Goal: Task Accomplishment & Management: Use online tool/utility

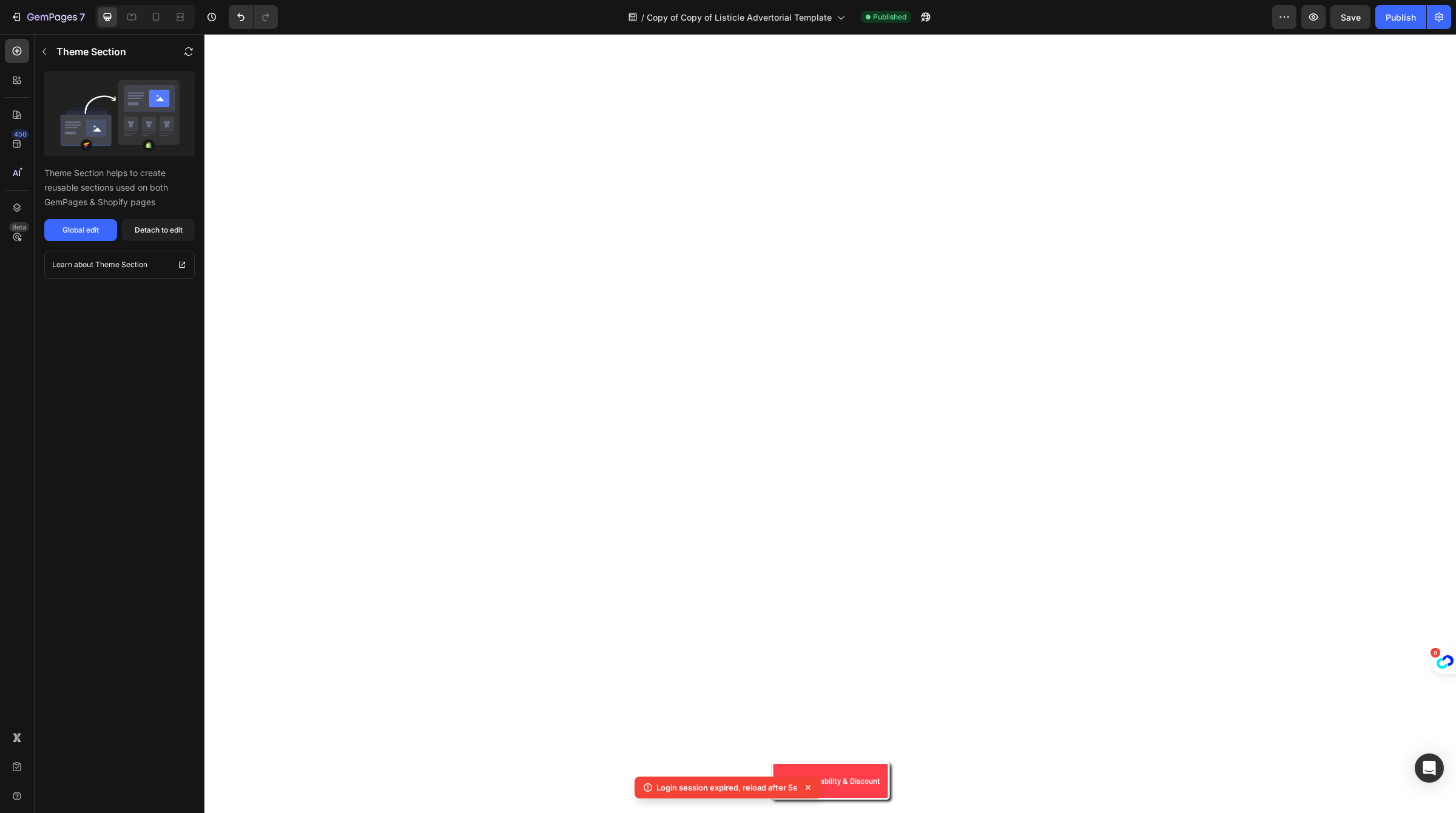
scroll to position [1707, 0]
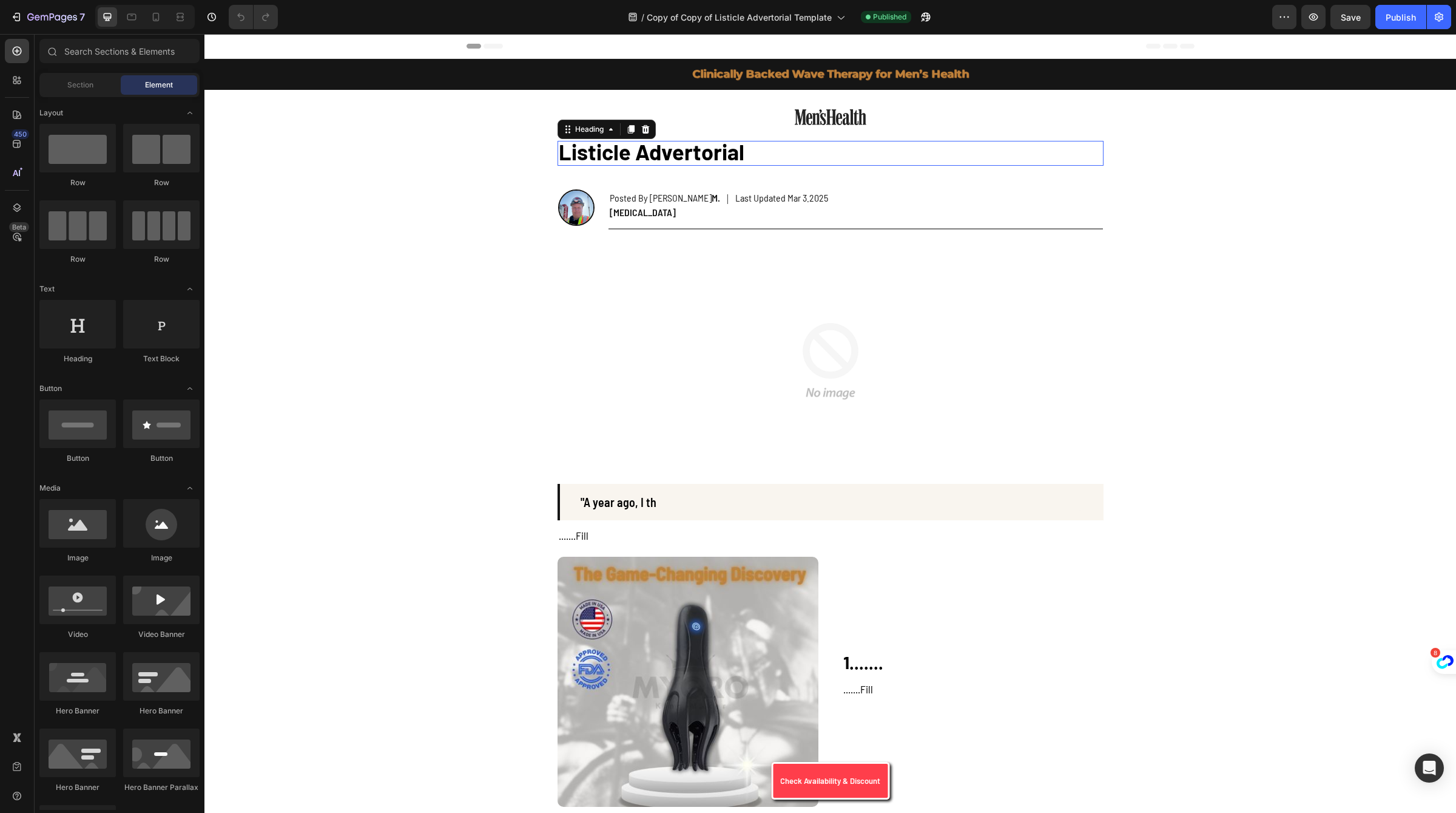
click at [696, 144] on span "Listicle Advertorial" at bounding box center [652, 151] width 186 height 26
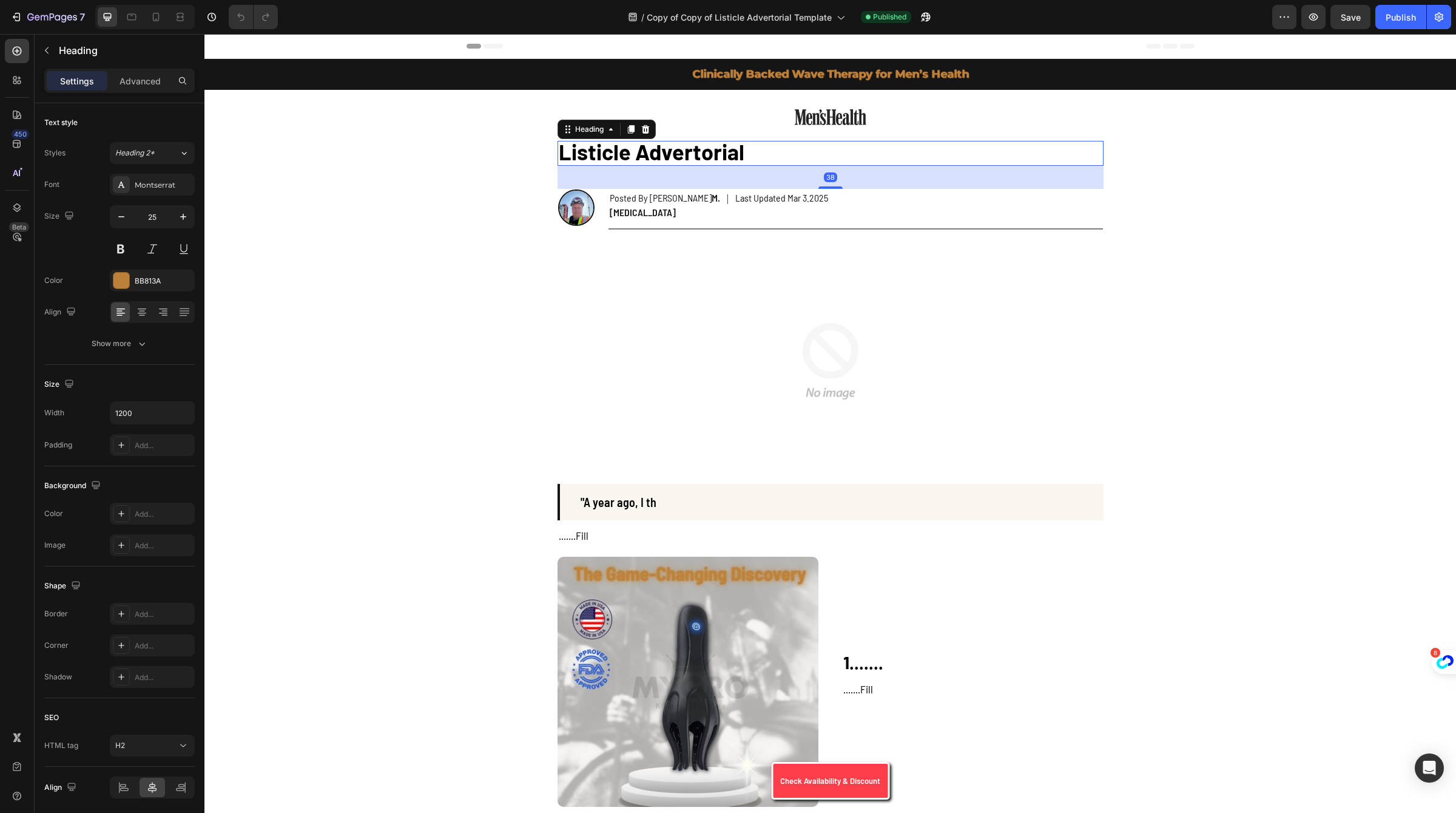
click at [696, 144] on span "Listicle Advertorial" at bounding box center [652, 151] width 186 height 26
click at [796, 153] on p "Listicle Advertorial" at bounding box center [831, 153] width 544 height 22
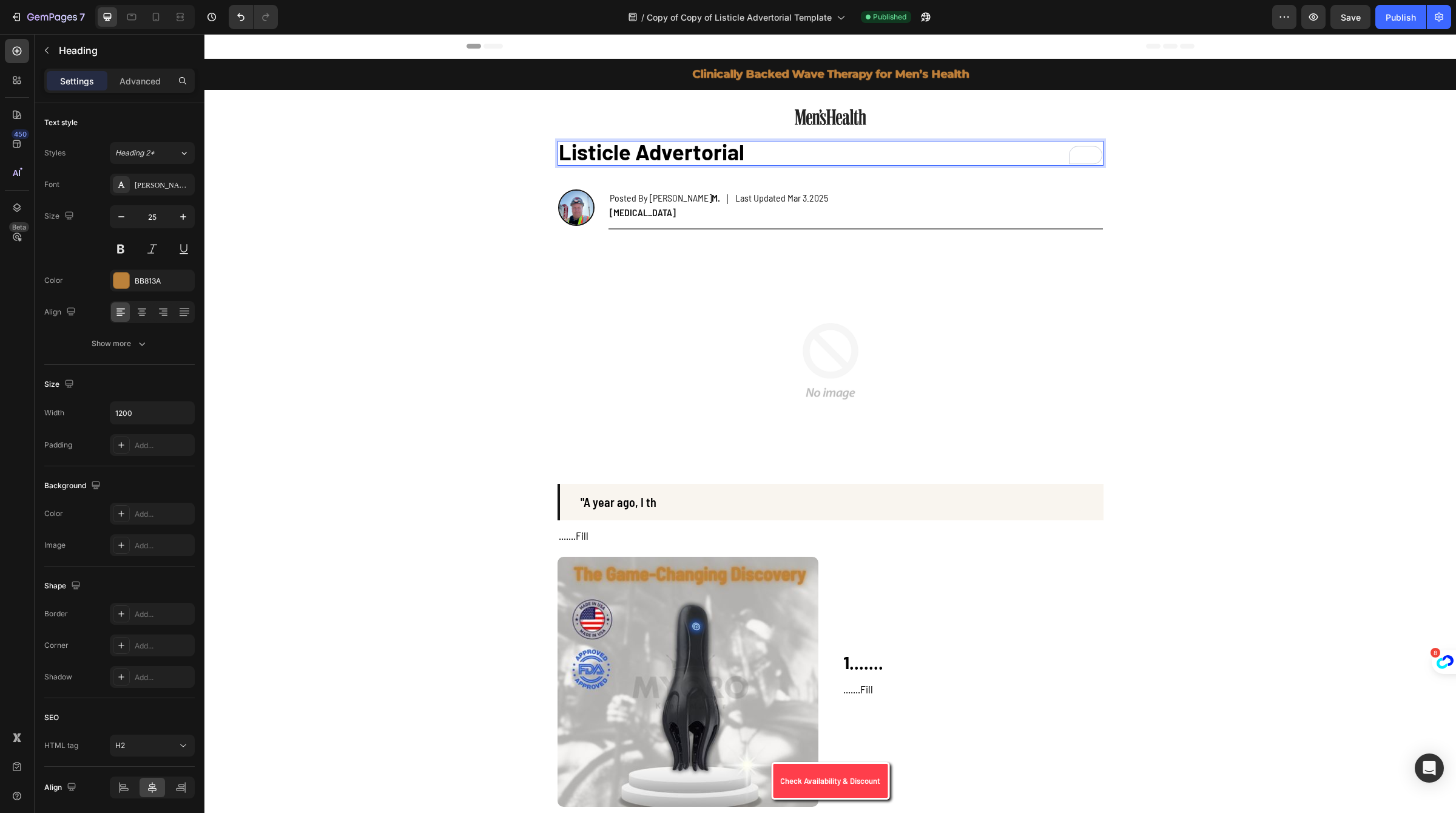
click at [796, 153] on p "Listicle Advertorial" at bounding box center [831, 153] width 544 height 22
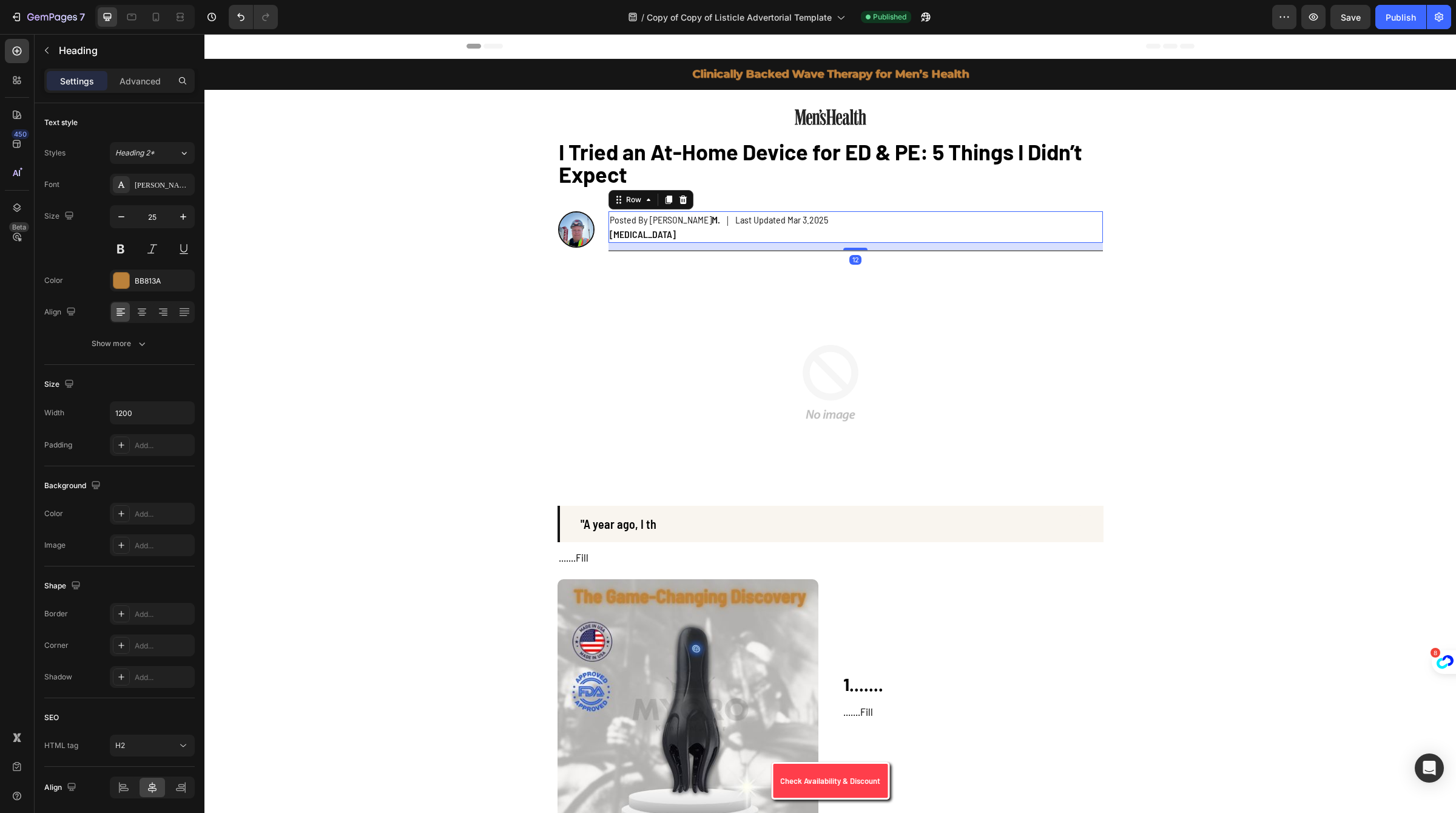
click at [846, 241] on div "Posted By Davie M. Construction Worker Text Block | Text Block Last Updated Mar…" at bounding box center [856, 227] width 495 height 31
